Goal: Information Seeking & Learning: Learn about a topic

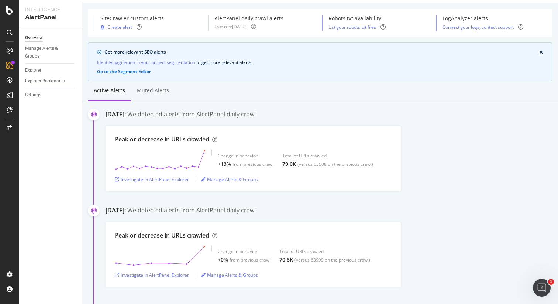
scroll to position [20, 0]
click at [171, 178] on div "Investigate in AlertPanel Explorer" at bounding box center [152, 178] width 74 height 6
